Goal: Check status: Check status

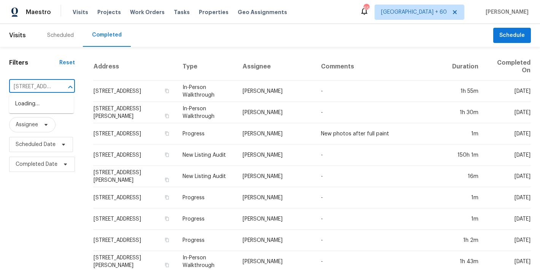
scroll to position [0, 69]
type input "[STREET_ADDRESS][PERSON_NAME]"
click at [47, 110] on li "[STREET_ADDRESS]" at bounding box center [41, 104] width 65 height 13
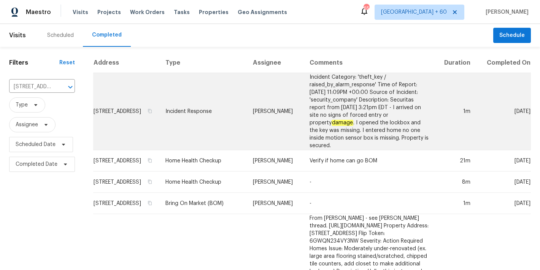
click at [107, 107] on td "[STREET_ADDRESS]" at bounding box center [126, 111] width 66 height 77
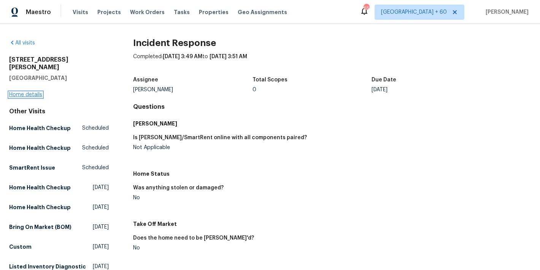
click at [33, 92] on link "Home details" at bounding box center [25, 94] width 33 height 5
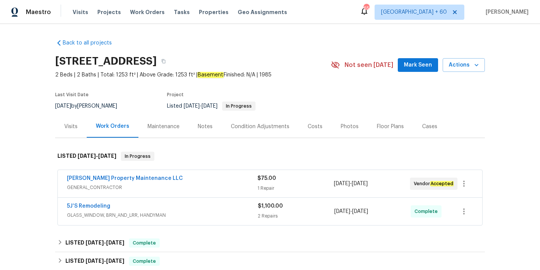
click at [405, 64] on span "Mark Seen" at bounding box center [418, 65] width 28 height 10
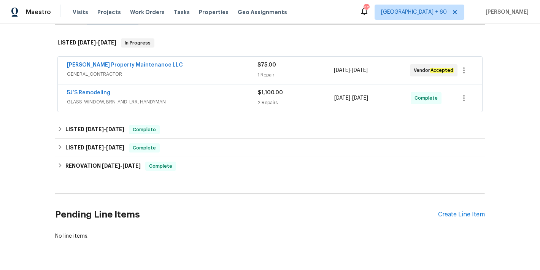
scroll to position [141, 0]
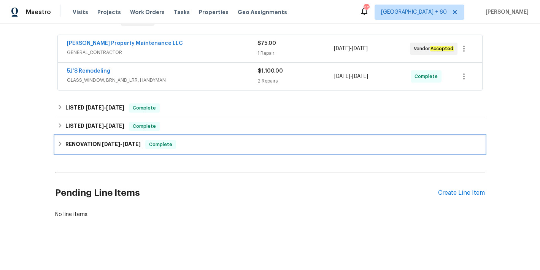
click at [191, 140] on div "RENOVATION [DATE] - [DATE] Complete" at bounding box center [269, 144] width 425 height 9
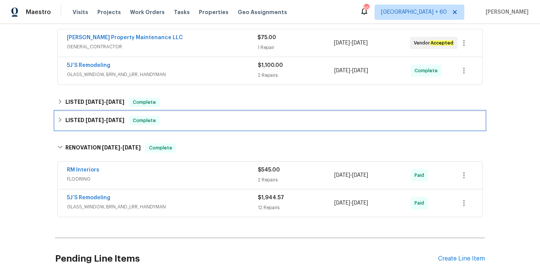
click at [182, 126] on div "LISTED [DATE] - [DATE] Complete" at bounding box center [270, 120] width 430 height 18
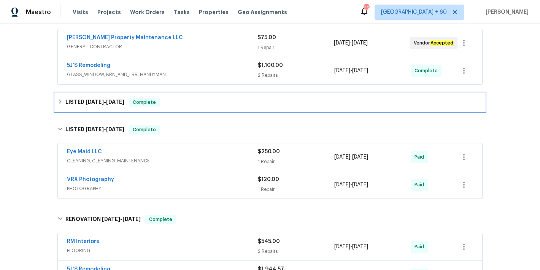
click at [210, 96] on div "LISTED [DATE] - [DATE] Complete" at bounding box center [270, 102] width 430 height 18
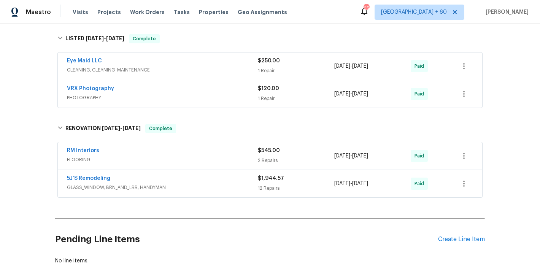
scroll to position [296, 0]
click at [219, 156] on div "RM Interiors" at bounding box center [162, 152] width 191 height 9
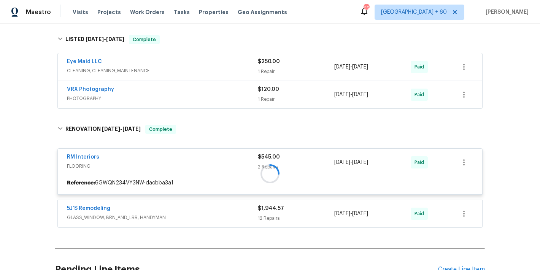
click at [230, 91] on div "VRX Photography" at bounding box center [162, 90] width 191 height 9
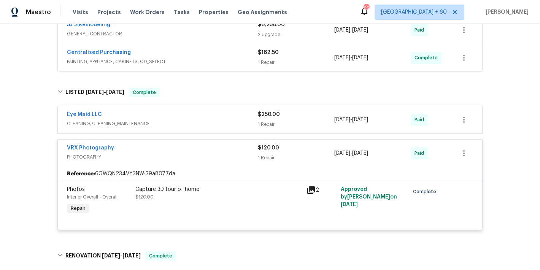
scroll to position [242, 0]
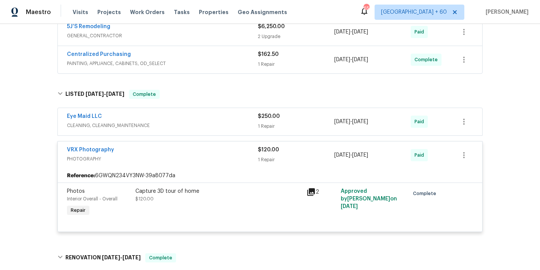
click at [224, 111] on div "Eye Maid LLC CLEANING, CLEANING_MAINTENANCE $250.00 1 Repair 1/17/2025 - 1/17/2…" at bounding box center [270, 121] width 425 height 27
click at [223, 122] on span "CLEANING, CLEANING_MAINTENANCE" at bounding box center [162, 126] width 191 height 8
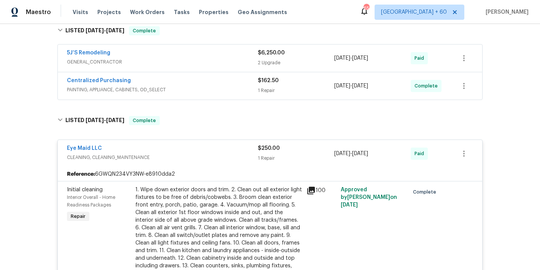
scroll to position [192, 0]
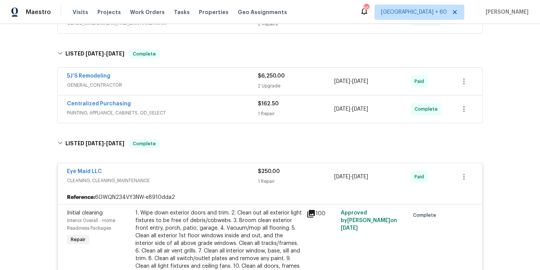
click at [237, 107] on div "Centralized Purchasing" at bounding box center [162, 104] width 191 height 9
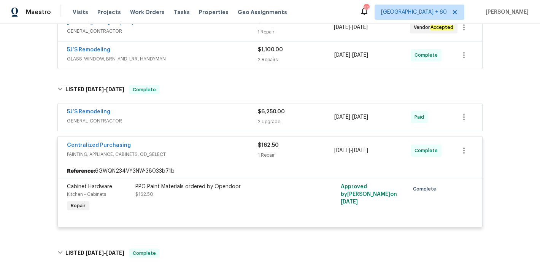
scroll to position [147, 0]
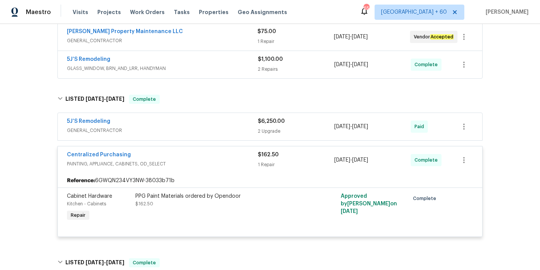
click at [229, 128] on span "GENERAL_CONTRACTOR" at bounding box center [162, 131] width 191 height 8
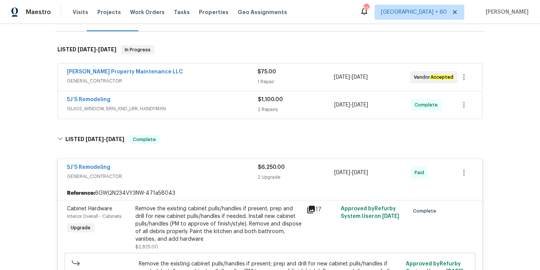
scroll to position [87, 0]
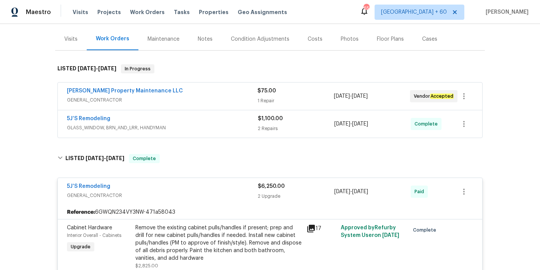
click at [237, 124] on div "5J’S Remodeling" at bounding box center [162, 119] width 191 height 9
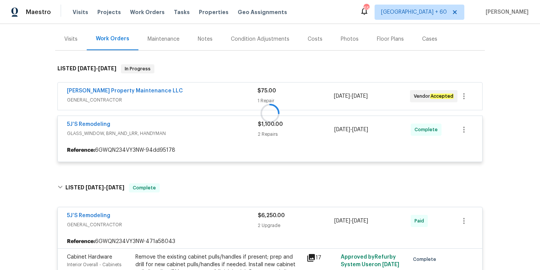
scroll to position [66, 0]
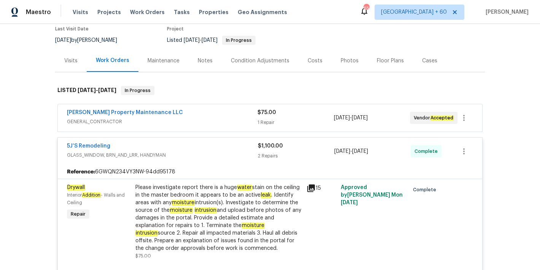
click at [245, 122] on span "GENERAL_CONTRACTOR" at bounding box center [162, 122] width 191 height 8
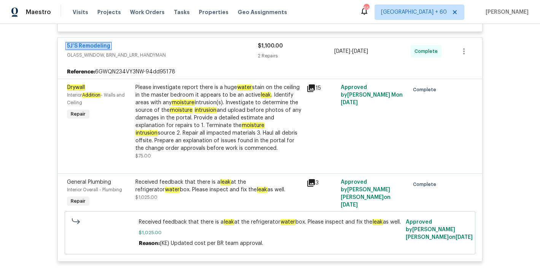
scroll to position [258, 0]
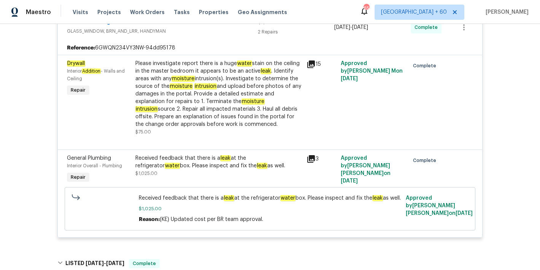
click at [237, 170] on div "Received feedback that there is a leak at the refrigerator water box. Please in…" at bounding box center [218, 161] width 167 height 15
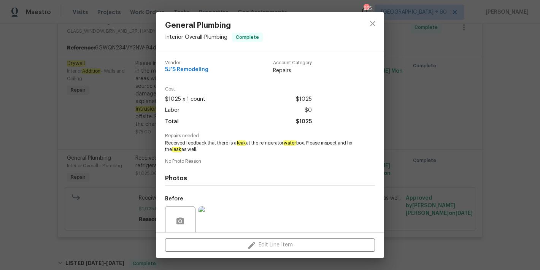
scroll to position [61, 0]
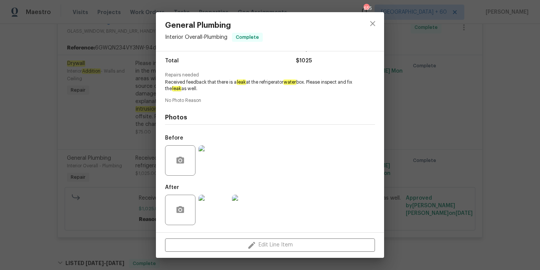
click at [209, 153] on img at bounding box center [214, 160] width 30 height 30
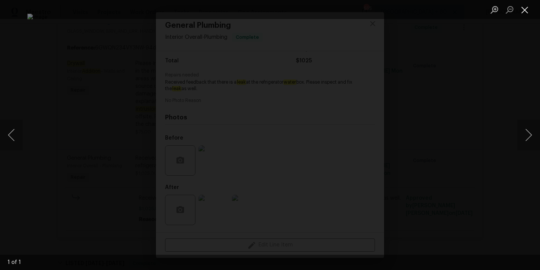
click at [524, 10] on button "Close lightbox" at bounding box center [524, 9] width 15 height 13
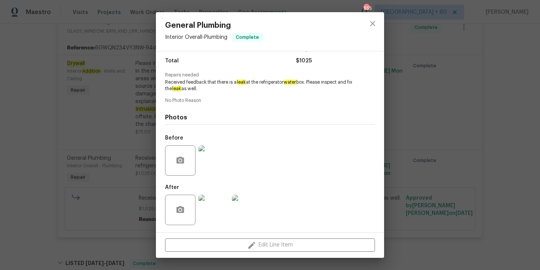
click at [510, 76] on div "General Plumbing Interior Overall - Plumbing Complete Vendor 5J’S Remodeling Ac…" at bounding box center [270, 135] width 540 height 270
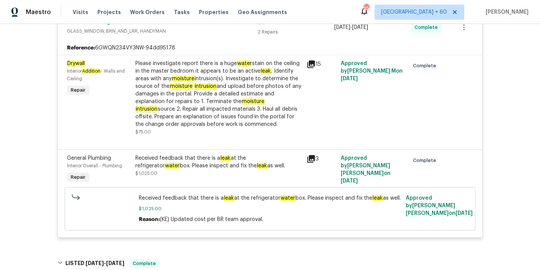
click at [252, 90] on div "Please investigate report there is a huge water stain on the ceiling in the mas…" at bounding box center [218, 94] width 167 height 68
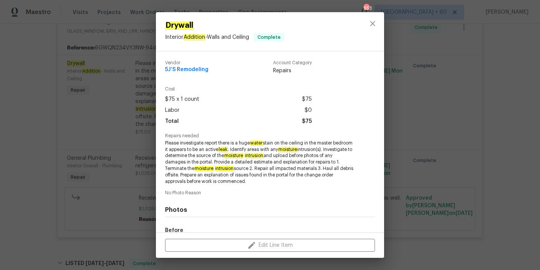
scroll to position [93, 0]
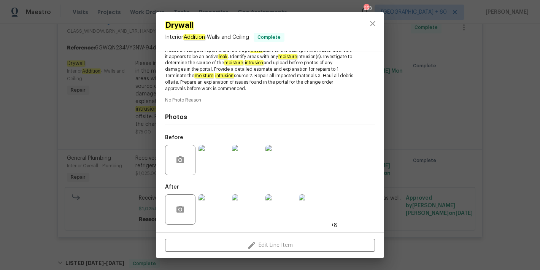
click at [213, 159] on img at bounding box center [214, 160] width 30 height 30
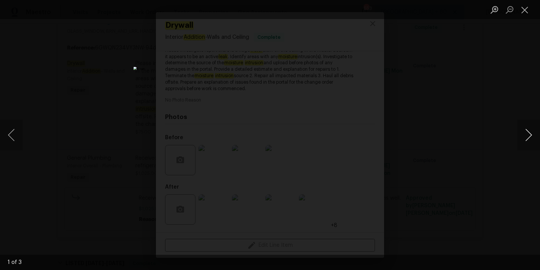
click at [527, 138] on button "Next image" at bounding box center [528, 135] width 23 height 30
click at [12, 143] on button "Previous image" at bounding box center [11, 135] width 23 height 30
click at [528, 139] on button "Next image" at bounding box center [528, 135] width 23 height 30
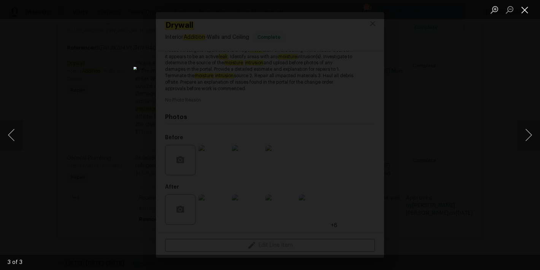
click at [528, 13] on button "Close lightbox" at bounding box center [524, 9] width 15 height 13
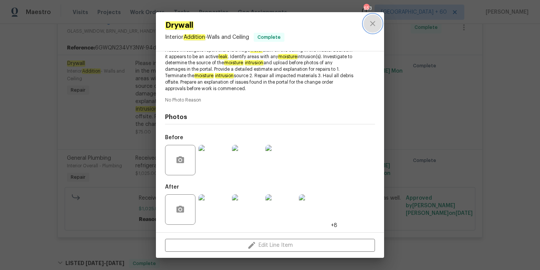
click at [374, 23] on icon "close" at bounding box center [372, 23] width 9 height 9
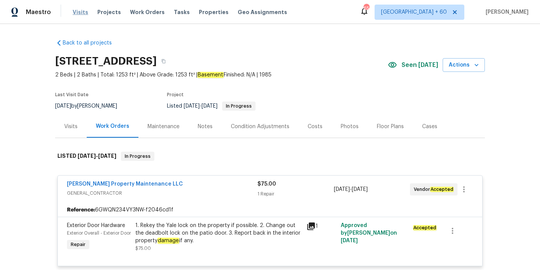
click at [76, 9] on span "Visits" at bounding box center [81, 12] width 16 height 8
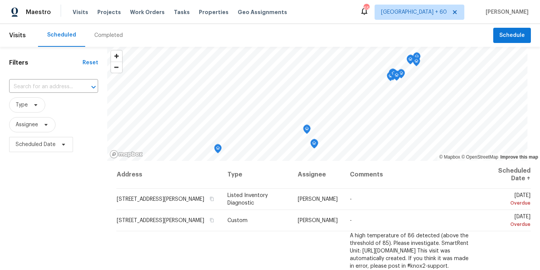
click at [206, 29] on div "Scheduled Completed" at bounding box center [265, 35] width 455 height 23
click at [116, 36] on div "Completed" at bounding box center [108, 36] width 29 height 8
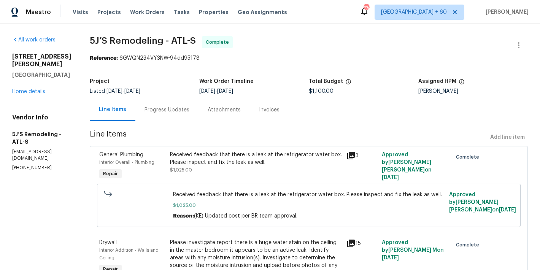
click at [167, 113] on div "Progress Updates" at bounding box center [167, 110] width 45 height 8
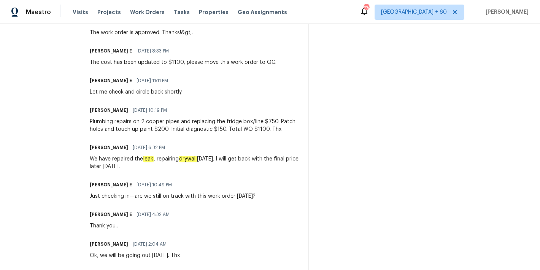
scroll to position [255, 0]
